Goal: Information Seeking & Learning: Check status

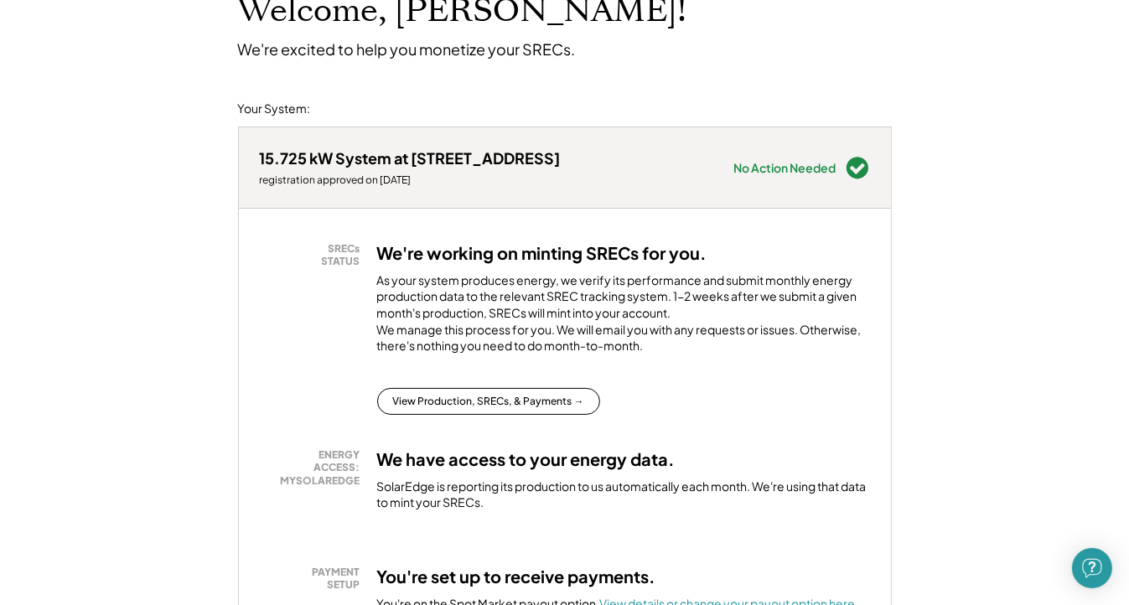
scroll to position [168, 0]
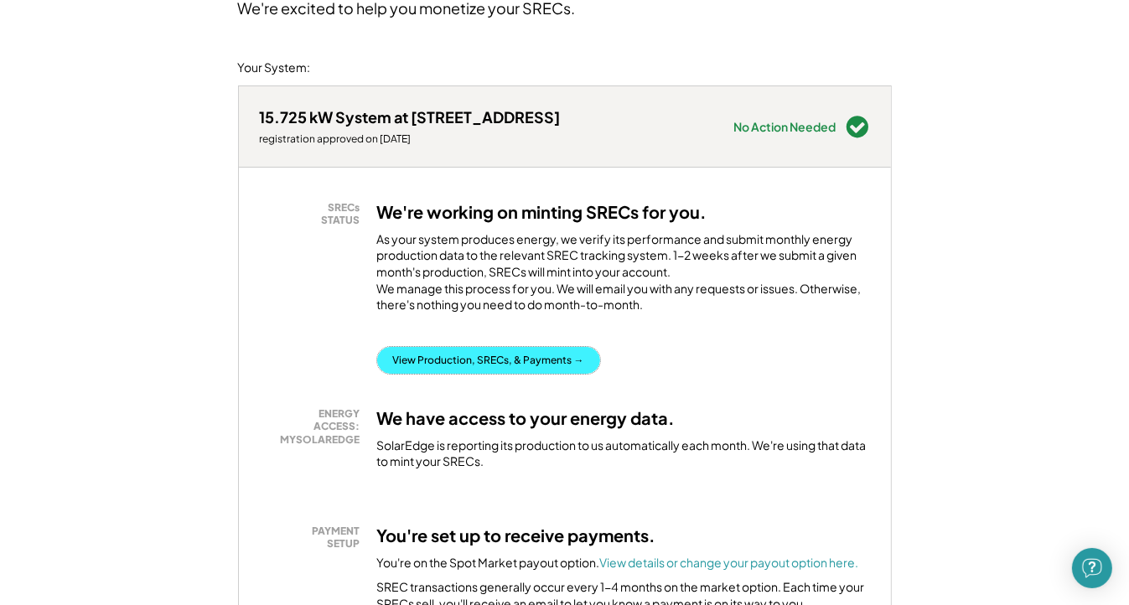
click at [421, 374] on button "View Production, SRECs, & Payments →" at bounding box center [488, 360] width 223 height 27
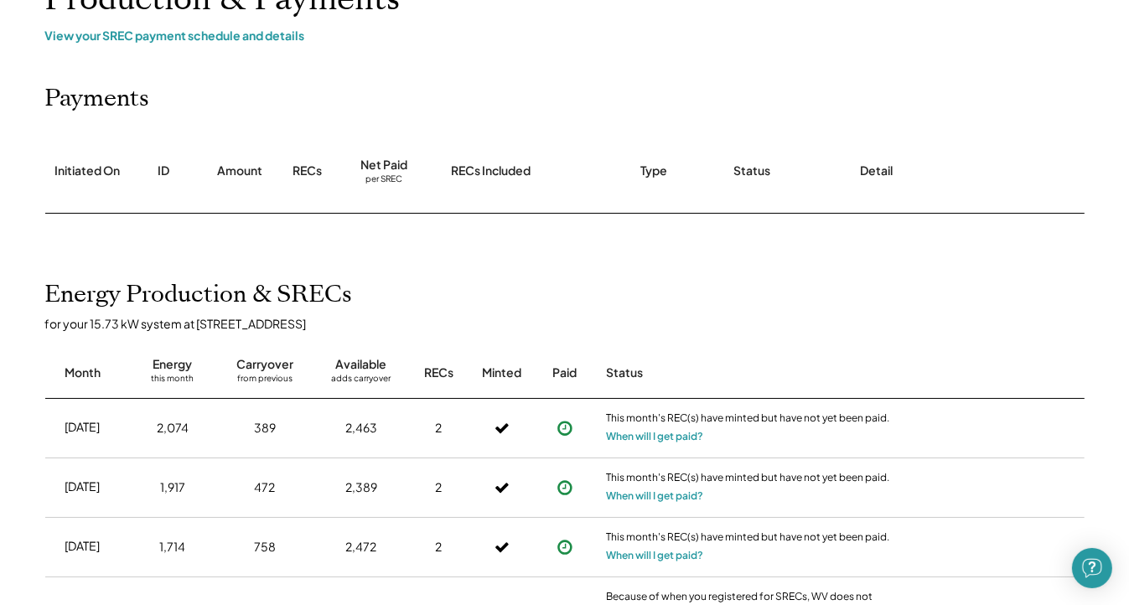
scroll to position [251, 0]
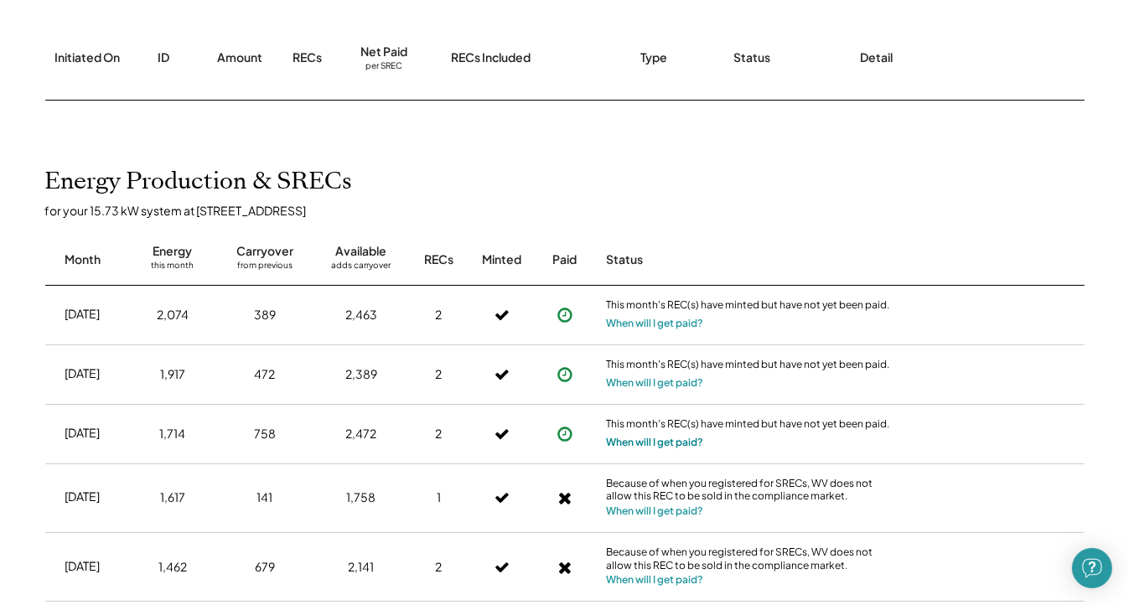
click at [684, 444] on button "When will I get paid?" at bounding box center [655, 442] width 97 height 17
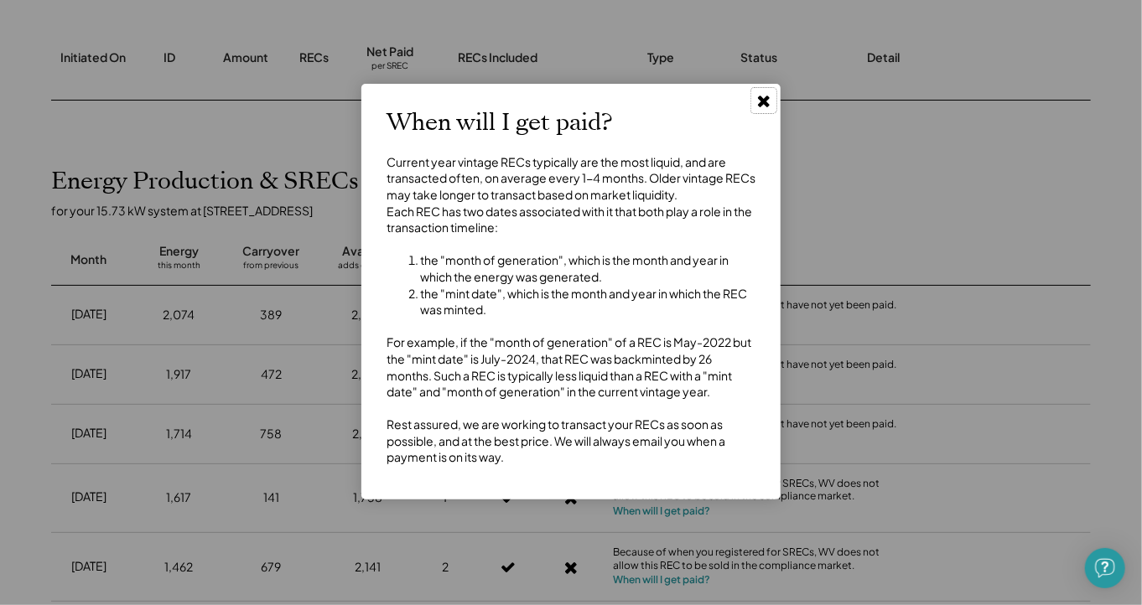
click at [759, 107] on icon at bounding box center [763, 100] width 17 height 17
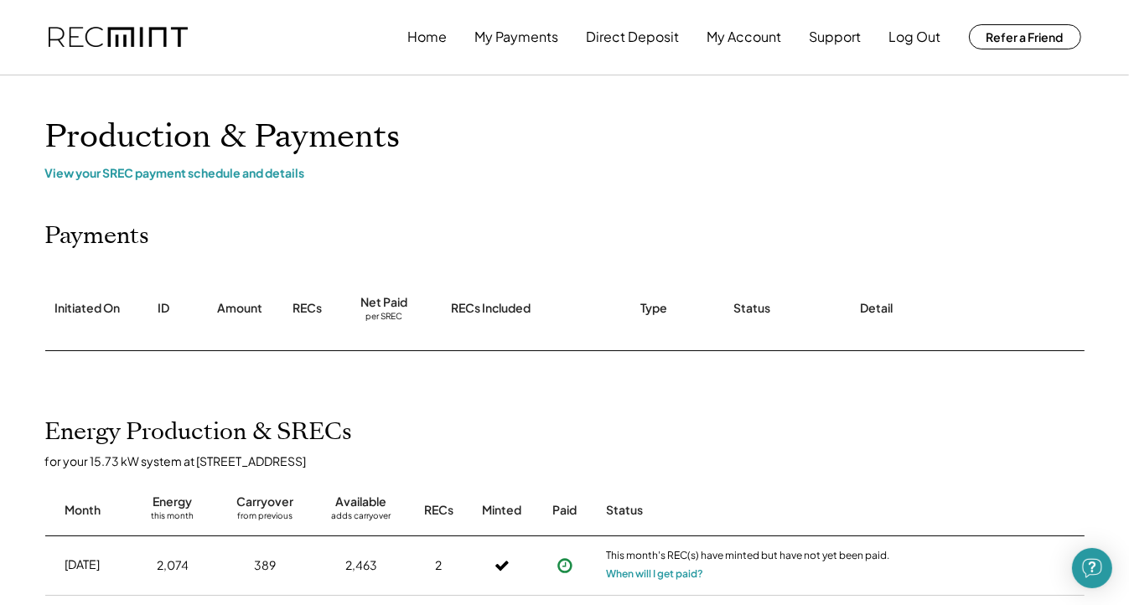
scroll to position [0, 0]
click at [225, 179] on div "View your SREC payment schedule and details" at bounding box center [564, 173] width 1039 height 15
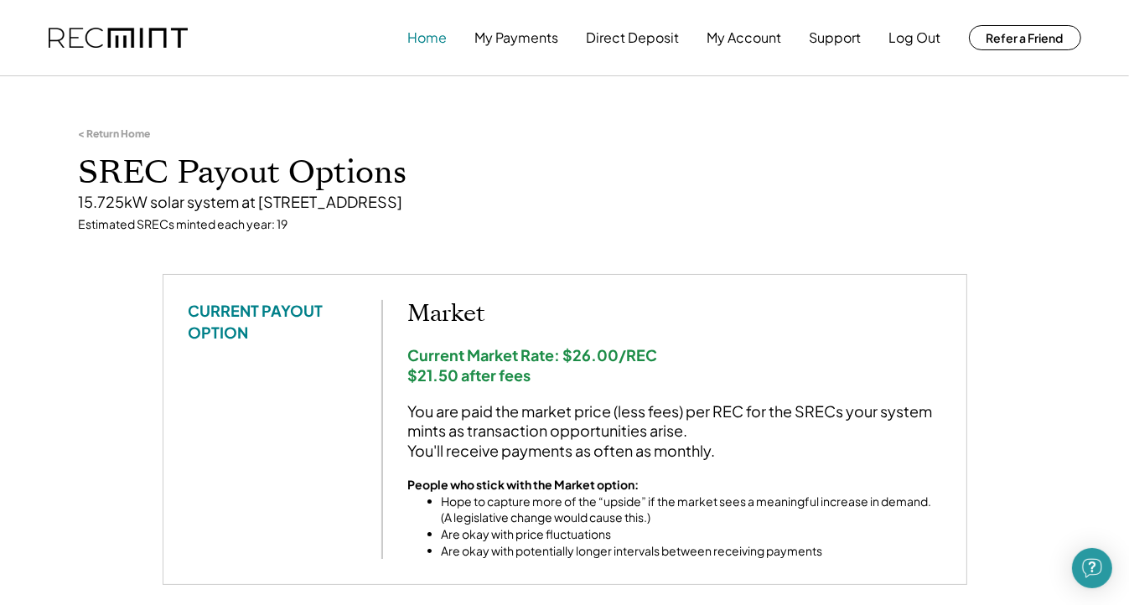
click at [410, 35] on button "Home" at bounding box center [427, 38] width 39 height 34
